Goal: Task Accomplishment & Management: Complete application form

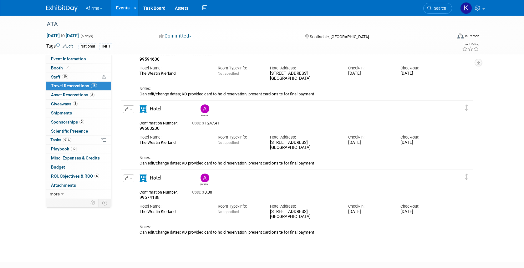
click at [126, 11] on link "Events" at bounding box center [122, 8] width 23 height 16
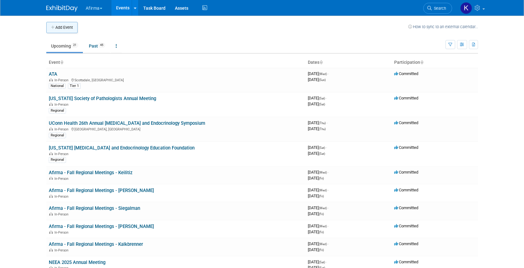
click at [69, 23] on button "Add Event" at bounding box center [61, 27] width 31 height 11
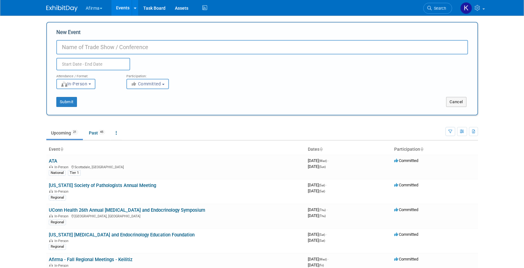
paste input "Intensive Review of Endocrinology & Metabolism"
type input "Intensive Review of Endocrinology & Metabolism"
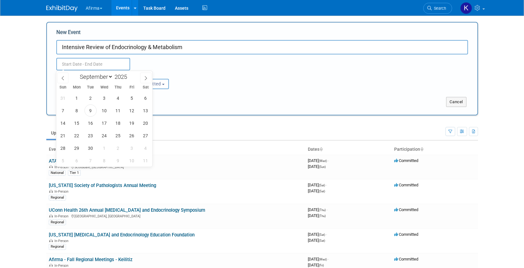
click at [109, 67] on input "text" at bounding box center [93, 64] width 74 height 13
click at [144, 76] on icon at bounding box center [146, 78] width 4 height 4
select select "9"
click at [130, 97] on span "3" at bounding box center [132, 98] width 12 height 12
click at [67, 111] on span "5" at bounding box center [63, 111] width 12 height 12
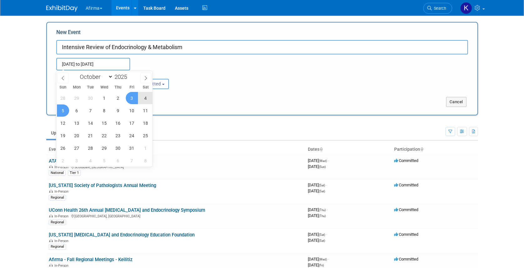
type input "[DATE] to [DATE]"
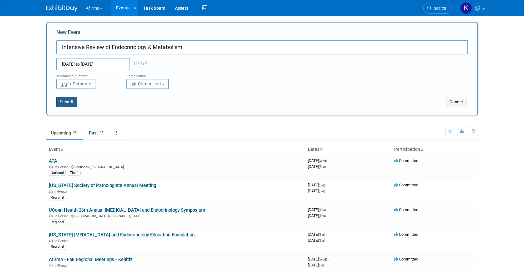
click at [73, 101] on button "Submit" at bounding box center [66, 102] width 21 height 10
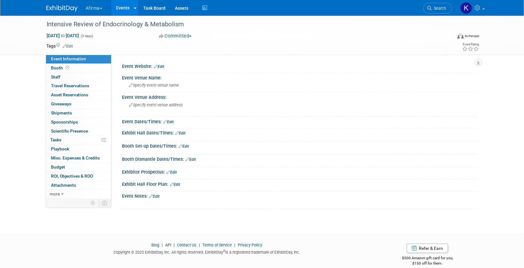
click at [73, 45] on link "Edit" at bounding box center [68, 46] width 10 height 4
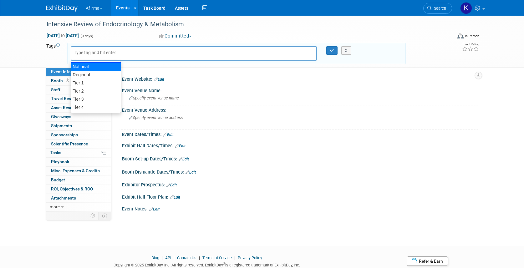
click at [92, 72] on div "Regional" at bounding box center [96, 75] width 50 height 8
type input "Regional"
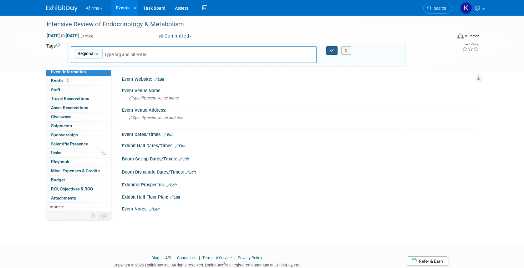
click at [333, 51] on icon "button" at bounding box center [332, 51] width 4 height 4
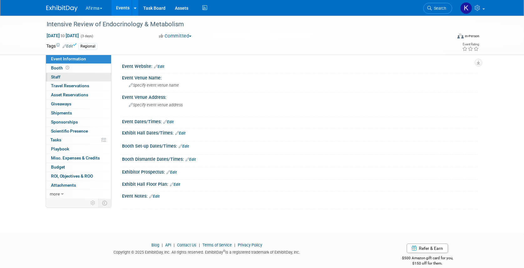
click at [70, 76] on link "0 Staff 0" at bounding box center [78, 77] width 65 height 9
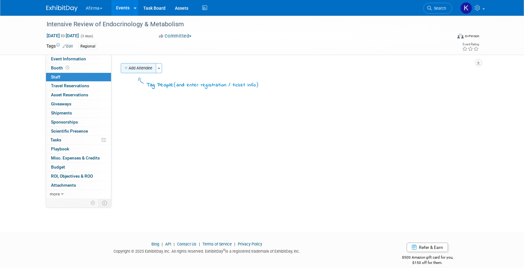
click at [136, 65] on button "Add Attendee" at bounding box center [138, 68] width 35 height 10
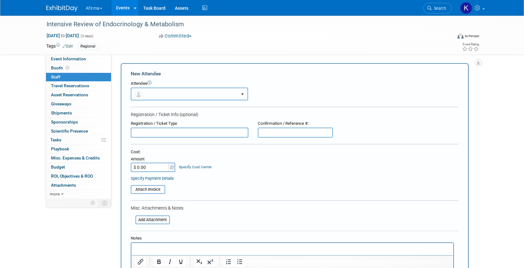
click at [149, 92] on button "button" at bounding box center [189, 94] width 117 height 13
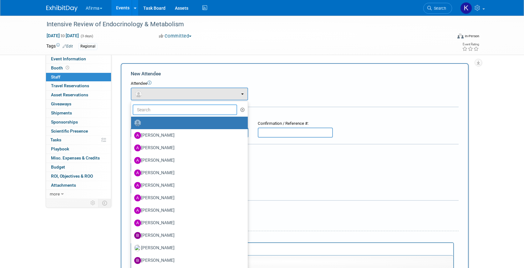
click at [152, 113] on input "text" at bounding box center [185, 110] width 105 height 11
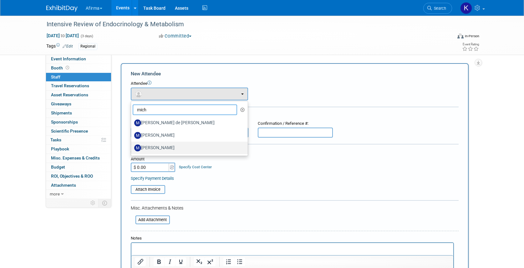
type input "mich"
click at [161, 148] on label "[PERSON_NAME]" at bounding box center [187, 148] width 107 height 10
click at [132, 148] on input "[PERSON_NAME]" at bounding box center [130, 147] width 4 height 4
select select "10871cd8-615a-4366-8af0-844c74582bef"
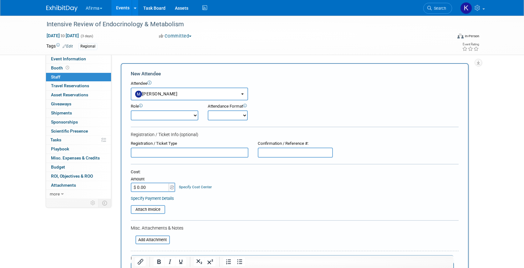
click at [232, 118] on select "Onsite Remote" at bounding box center [228, 115] width 40 height 10
select select "1"
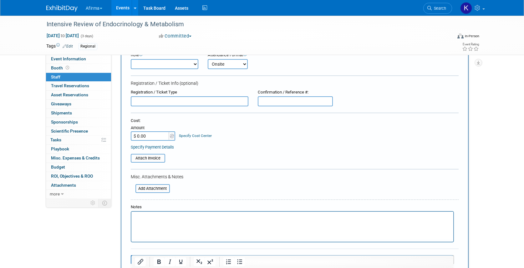
scroll to position [77, 0]
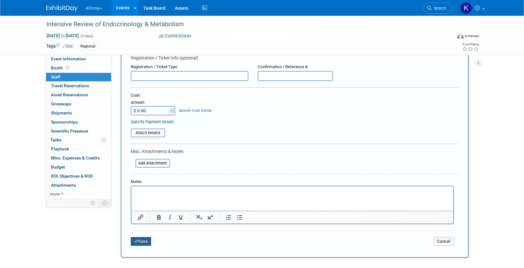
click at [143, 240] on button "Save" at bounding box center [141, 241] width 21 height 9
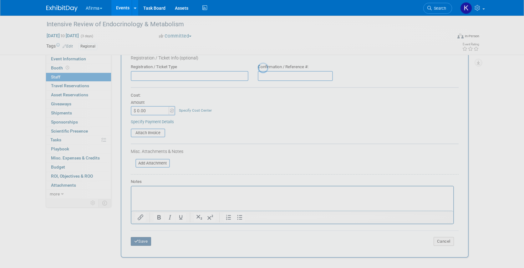
scroll to position [8, 0]
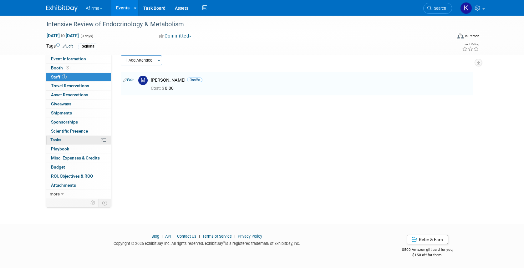
click at [69, 141] on link "0% Tasks 0%" at bounding box center [78, 140] width 65 height 9
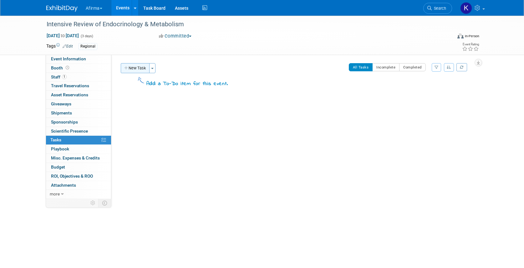
click at [126, 71] on button "New Task" at bounding box center [135, 68] width 29 height 10
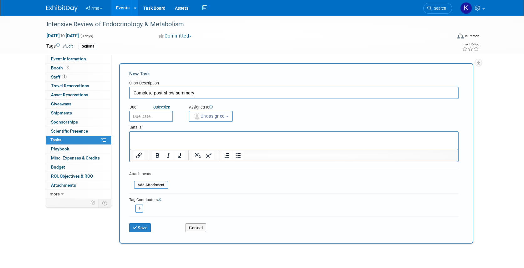
type input "Complete post show summary"
click at [150, 119] on input "text" at bounding box center [151, 116] width 44 height 11
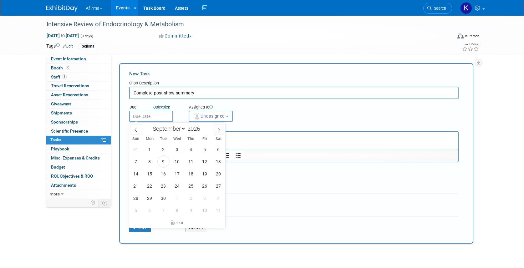
click at [215, 127] on span at bounding box center [218, 129] width 11 height 11
select select "9"
click at [205, 159] on span "10" at bounding box center [205, 162] width 12 height 12
type input "[DATE]"
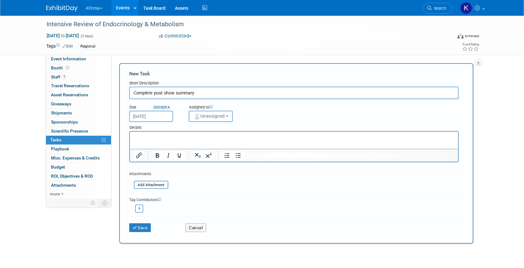
click at [191, 141] on html at bounding box center [294, 136] width 328 height 9
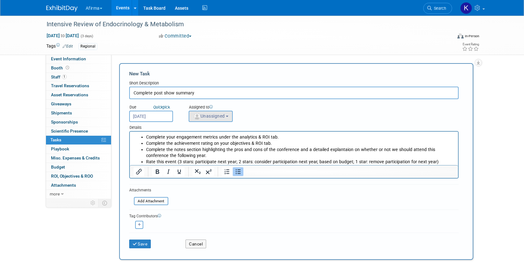
click at [203, 117] on span "Unassigned" at bounding box center [209, 116] width 32 height 5
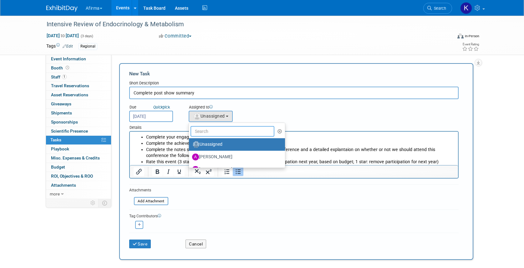
click at [203, 131] on input "text" at bounding box center [233, 131] width 84 height 11
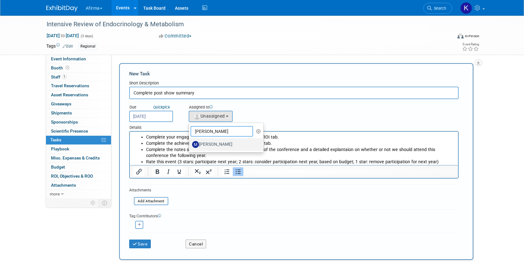
type input "[PERSON_NAME]"
click at [204, 142] on label "[PERSON_NAME]" at bounding box center [224, 145] width 65 height 10
click at [190, 142] on input "[PERSON_NAME]" at bounding box center [188, 144] width 4 height 4
select select "10871cd8-615a-4366-8af0-844c74582bef"
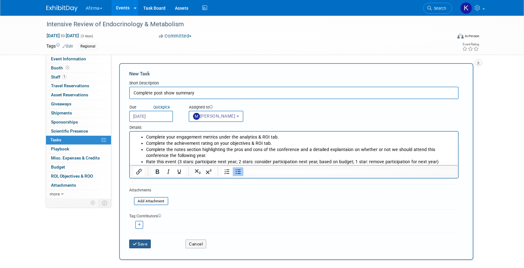
click at [141, 244] on button "Save" at bounding box center [140, 244] width 22 height 9
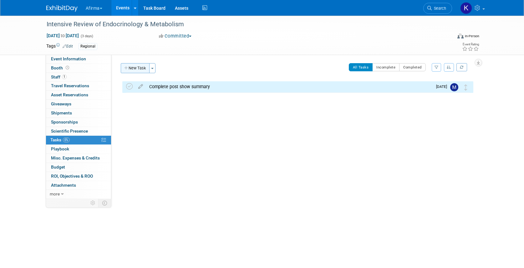
click at [135, 64] on button "New Task" at bounding box center [135, 68] width 29 height 10
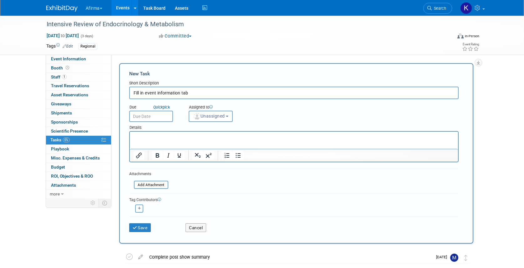
type input "Fill in event information tab"
click at [155, 118] on input "text" at bounding box center [151, 116] width 44 height 11
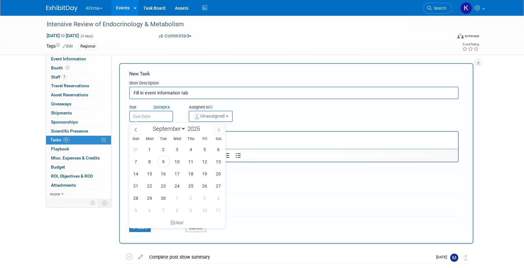
click at [218, 129] on icon at bounding box center [219, 130] width 4 height 4
select select "9"
click at [179, 149] on span "1" at bounding box center [177, 149] width 12 height 12
type input "[DATE]"
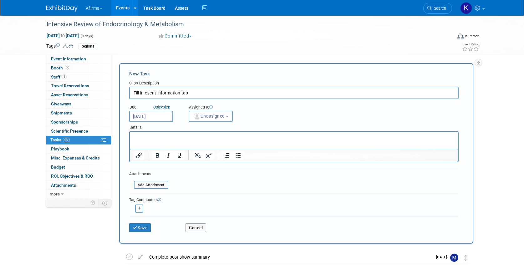
click at [177, 138] on p "Rich Text Area. Press ALT-0 for help." at bounding box center [293, 137] width 321 height 6
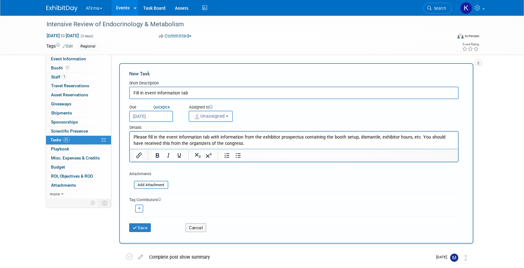
click at [203, 122] on button "Unassigned" at bounding box center [211, 116] width 44 height 11
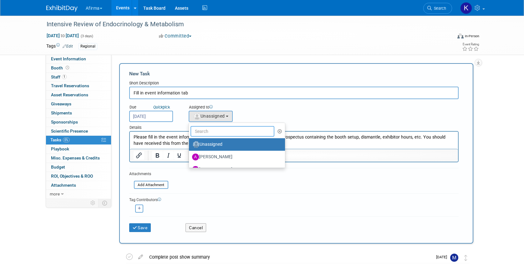
click at [203, 129] on input "text" at bounding box center [233, 131] width 84 height 11
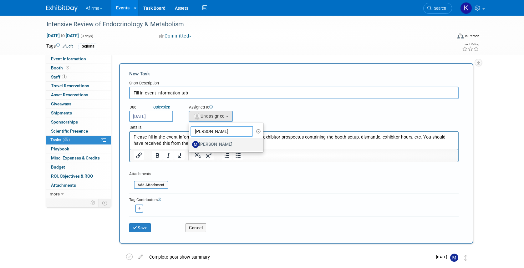
type input "[PERSON_NAME]"
click at [212, 145] on label "[PERSON_NAME]" at bounding box center [224, 145] width 65 height 10
click at [190, 145] on input "[PERSON_NAME]" at bounding box center [188, 144] width 4 height 4
select select "10871cd8-615a-4366-8af0-844c74582bef"
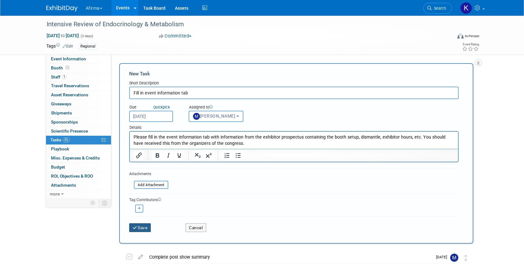
click at [137, 228] on icon "submit" at bounding box center [135, 228] width 5 height 4
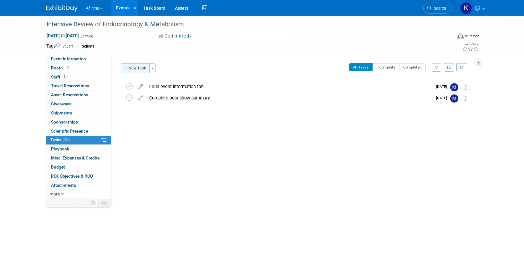
click at [140, 71] on button "New Task" at bounding box center [135, 68] width 29 height 10
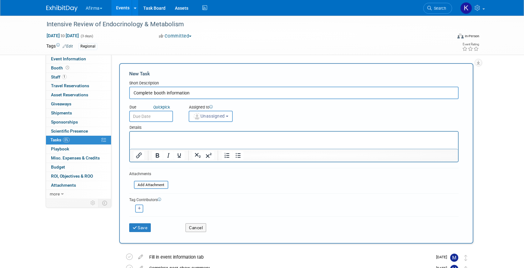
type input "Complete booth information"
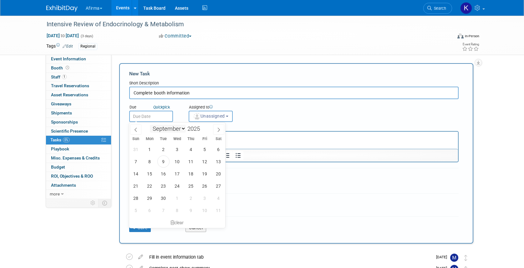
click at [150, 121] on input "text" at bounding box center [151, 116] width 44 height 11
click at [220, 132] on icon at bounding box center [219, 130] width 4 height 4
select select "9"
click at [181, 146] on span "1" at bounding box center [177, 149] width 12 height 12
type input "[DATE]"
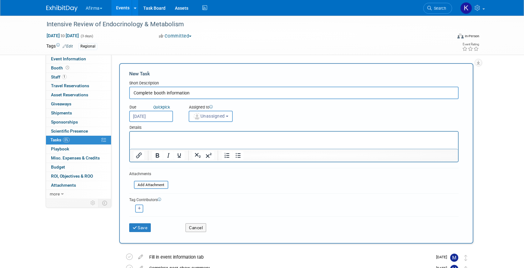
click at [181, 139] on p "Rich Text Area. Press ALT-0 for help." at bounding box center [293, 137] width 321 height 6
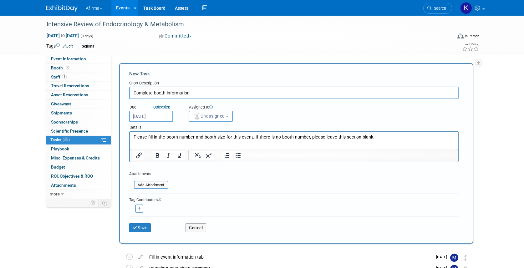
click at [201, 123] on div "Details" at bounding box center [294, 126] width 330 height 9
click at [201, 118] on span "Unassigned" at bounding box center [209, 116] width 32 height 5
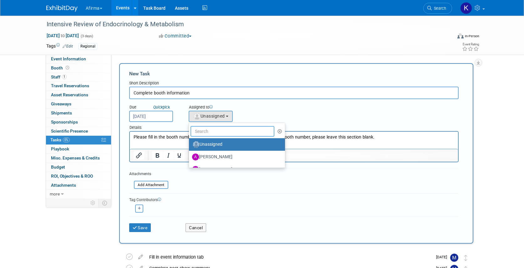
click at [201, 136] on input "text" at bounding box center [233, 131] width 84 height 11
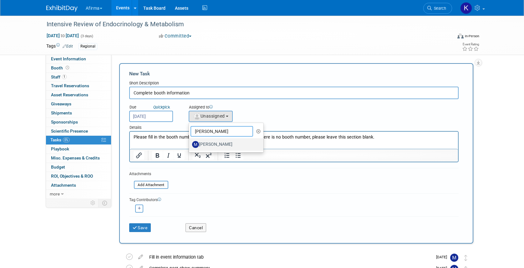
type input "[PERSON_NAME]"
click at [220, 142] on label "[PERSON_NAME]" at bounding box center [224, 145] width 65 height 10
click at [190, 142] on input "[PERSON_NAME]" at bounding box center [188, 144] width 4 height 4
select select "10871cd8-615a-4366-8af0-844c74582bef"
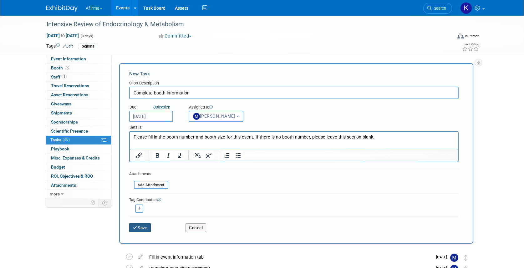
click at [134, 228] on icon "submit" at bounding box center [135, 228] width 5 height 4
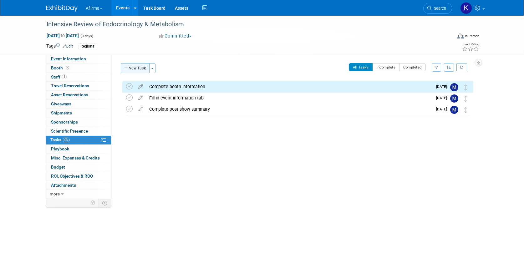
click at [142, 66] on button "New Task" at bounding box center [135, 68] width 29 height 10
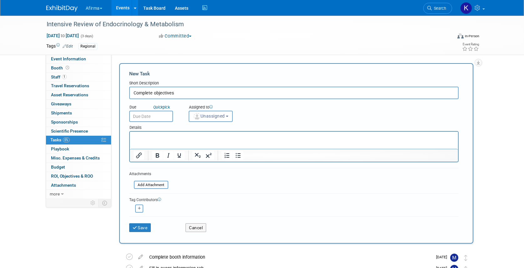
type input "Complete objectives"
click at [144, 116] on input "text" at bounding box center [151, 116] width 44 height 11
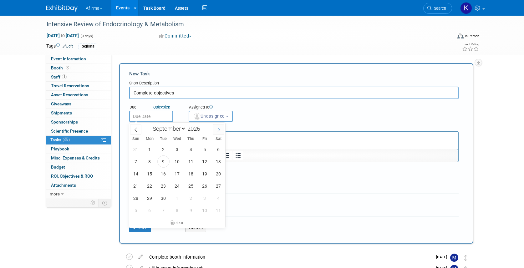
click at [220, 132] on span at bounding box center [218, 129] width 11 height 11
select select "9"
click at [178, 150] on span "1" at bounding box center [177, 149] width 12 height 12
type input "[DATE]"
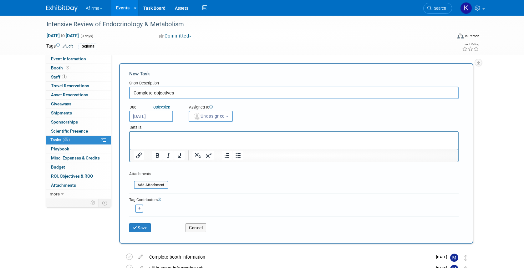
click at [177, 136] on p "Rich Text Area. Press ALT-0 for help." at bounding box center [293, 137] width 321 height 6
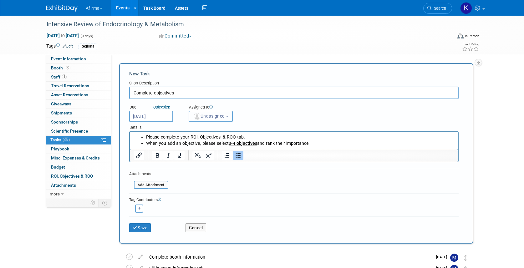
click at [207, 121] on button "Unassigned" at bounding box center [211, 116] width 44 height 11
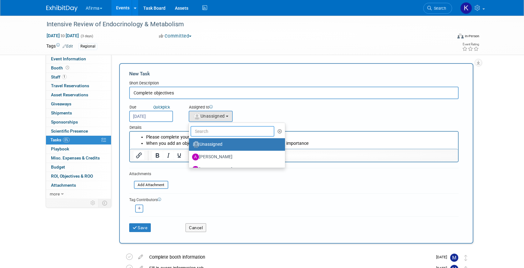
click at [207, 127] on input "text" at bounding box center [233, 131] width 84 height 11
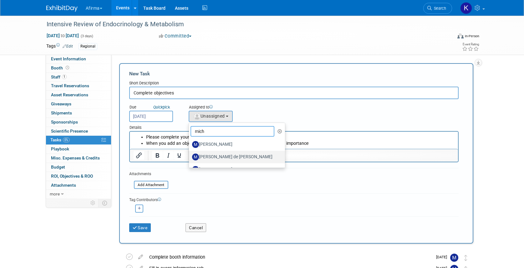
scroll to position [10, 0]
type input "mich"
click at [217, 158] on label "[PERSON_NAME]" at bounding box center [235, 160] width 87 height 10
click at [190, 158] on input "[PERSON_NAME]" at bounding box center [188, 159] width 4 height 4
select select "10871cd8-615a-4366-8af0-844c74582bef"
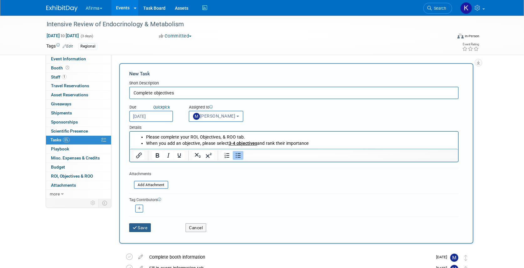
click at [149, 226] on button "Save" at bounding box center [140, 227] width 22 height 9
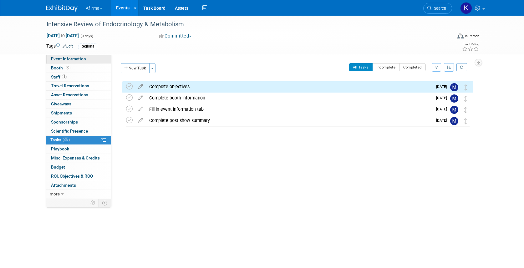
click at [83, 59] on span "Event Information" at bounding box center [68, 58] width 35 height 5
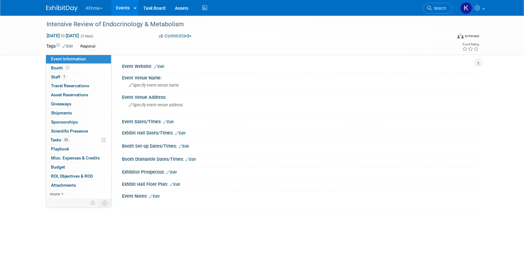
click at [122, 9] on link "Events" at bounding box center [122, 8] width 23 height 16
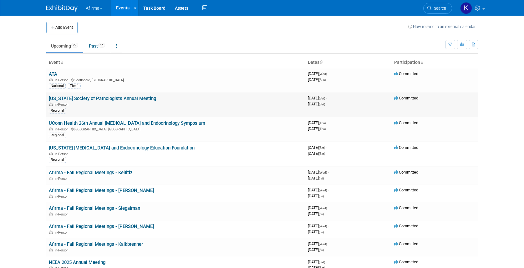
click at [61, 101] on link "[US_STATE] Society of Pathologists Annual Meeting" at bounding box center [102, 99] width 107 height 6
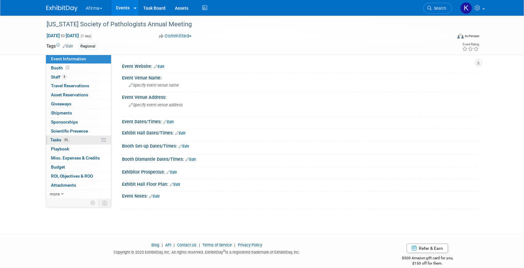
click at [63, 141] on span "Tasks 0%" at bounding box center [59, 139] width 19 height 5
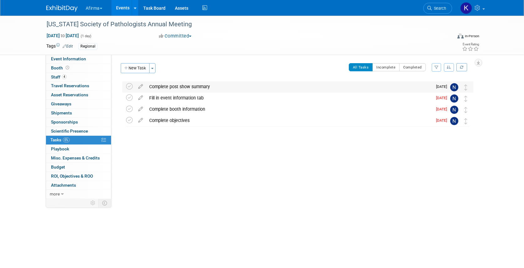
click at [171, 88] on div "Complete post show summary" at bounding box center [289, 86] width 286 height 11
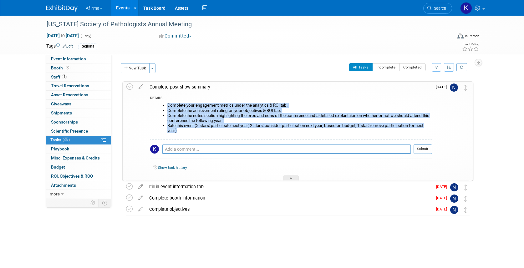
drag, startPoint x: 179, startPoint y: 131, endPoint x: 167, endPoint y: 104, distance: 30.4
click at [167, 104] on ul "Complete your engagement metrics under the analytics & ROI tab. Complete the ac…" at bounding box center [293, 118] width 277 height 30
copy ul "Complete your engagement metrics under the analytics & ROI tab. Complete the ac…"
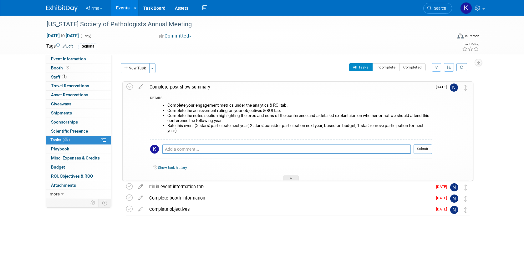
click at [167, 81] on div "South Carolina Society of Pathologists Annual Meeting Sep 13, 2025 to Sep 13, 2…" at bounding box center [294, 159] width 357 height 161
click at [166, 85] on div "Complete post show summary" at bounding box center [289, 87] width 286 height 11
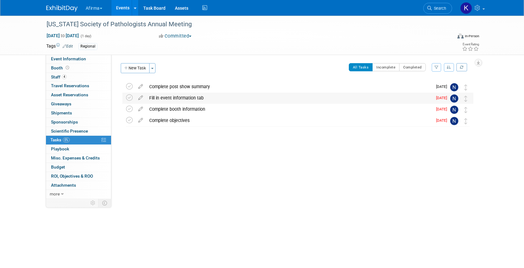
click at [165, 98] on div "Fill in event information tab" at bounding box center [289, 98] width 286 height 11
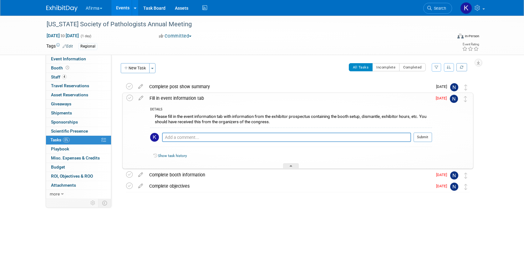
click at [178, 123] on div "Please fill in the event information tab with information from the exhibitor pr…" at bounding box center [291, 120] width 282 height 15
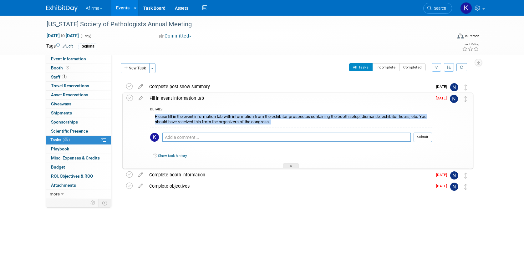
click at [178, 123] on div "Please fill in the event information tab with information from the exhibitor pr…" at bounding box center [291, 120] width 282 height 15
copy div "Please fill in the event information tab with information from the exhibitor pr…"
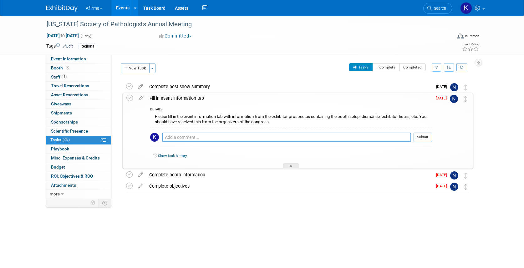
click at [160, 98] on div "Fill in event information tab" at bounding box center [289, 98] width 286 height 11
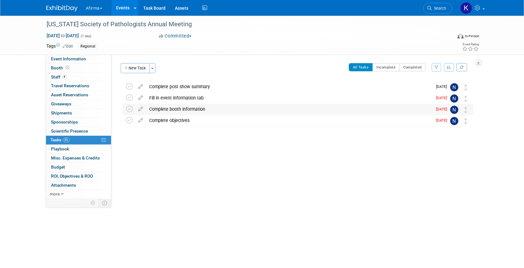
click at [163, 110] on div "Complete booth information" at bounding box center [289, 109] width 286 height 11
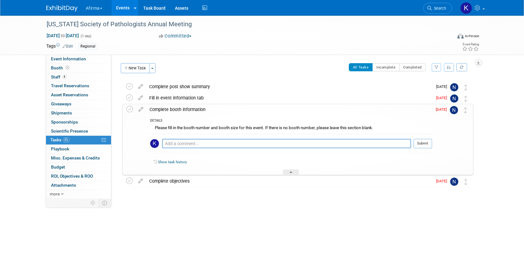
click at [170, 130] on div "Please fill in the booth number and booth size for this event. If there is no b…" at bounding box center [291, 129] width 282 height 10
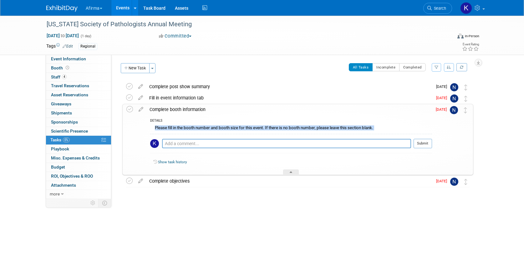
click at [170, 130] on div "Please fill in the booth number and booth size for this event. If there is no b…" at bounding box center [291, 129] width 282 height 10
copy div "Please fill in the booth number and booth size for this event. If there is no b…"
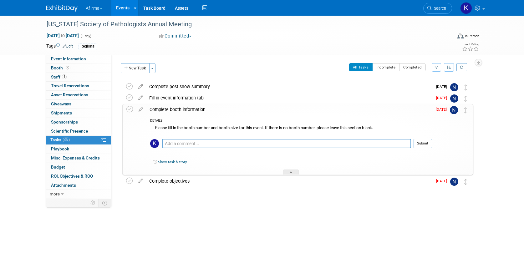
click at [159, 111] on div "Complete booth information" at bounding box center [289, 109] width 286 height 11
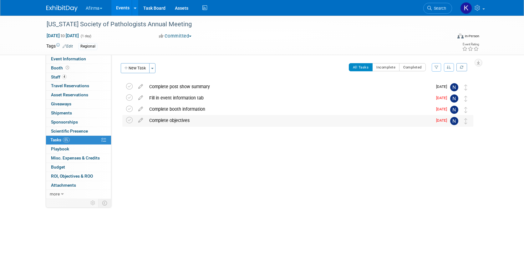
click at [165, 119] on div "Complete objectives" at bounding box center [289, 120] width 286 height 11
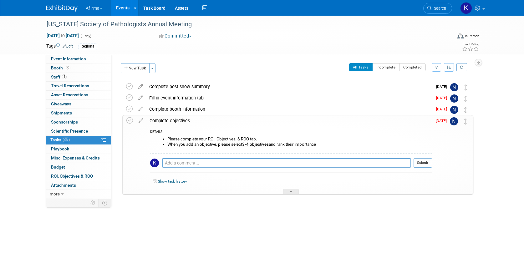
drag, startPoint x: 321, startPoint y: 145, endPoint x: 167, endPoint y: 137, distance: 154.2
click at [167, 137] on ul "Please complete your ROI, Objectives, & ROO tab. When you add an objective, ple…" at bounding box center [293, 142] width 277 height 10
copy ul "Please complete your ROI, Objectives, & ROO tab. When you add an objective, ple…"
